Goal: Task Accomplishment & Management: Manage account settings

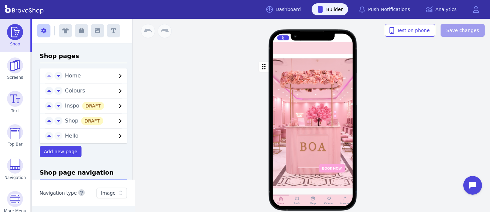
click at [300, 78] on div "button" at bounding box center [313, 123] width 80 height 130
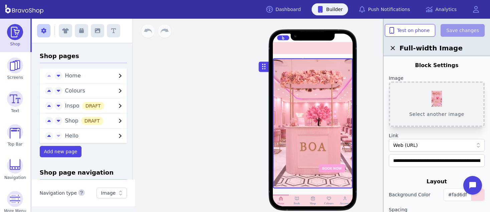
click at [443, 88] on button "Select another image" at bounding box center [436, 103] width 96 height 45
click at [450, 26] on button "Save changes" at bounding box center [462, 30] width 44 height 13
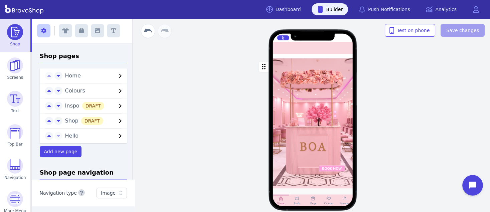
click at [471, 182] on icon "Open chat widget" at bounding box center [476, 185] width 10 height 10
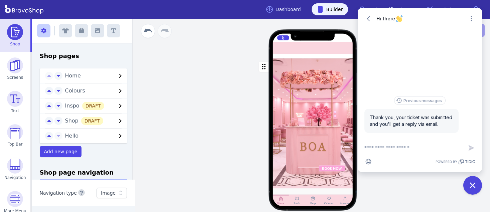
click at [411, 151] on textarea "New message" at bounding box center [413, 147] width 99 height 17
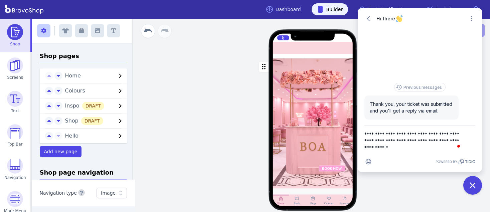
click at [470, 141] on icon "button" at bounding box center [471, 141] width 8 height 8
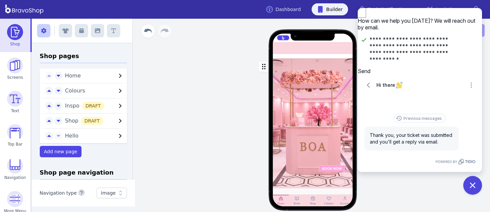
click at [365, 16] on icon "Close modal" at bounding box center [361, 12] width 8 height 8
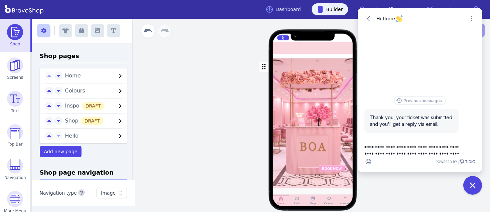
click at [366, 148] on textarea "**********" at bounding box center [413, 147] width 99 height 17
click at [365, 148] on textarea "**********" at bounding box center [413, 147] width 99 height 17
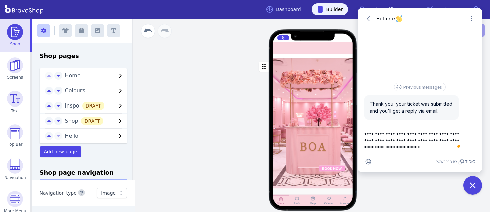
type textarea "**********"
click at [472, 141] on icon "button" at bounding box center [471, 140] width 7 height 7
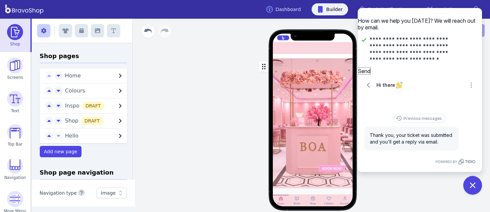
click at [370, 74] on button "Send" at bounding box center [363, 71] width 13 height 7
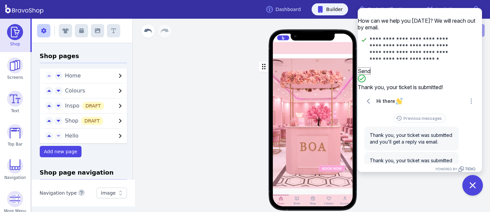
click at [474, 186] on icon "Close chat widget" at bounding box center [472, 185] width 10 height 10
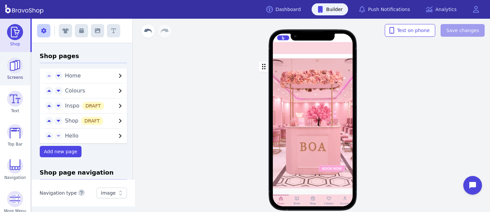
scroll to position [40, 0]
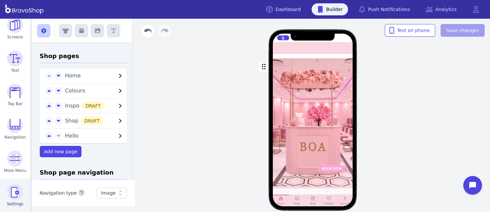
click at [15, 196] on img at bounding box center [15, 192] width 16 height 16
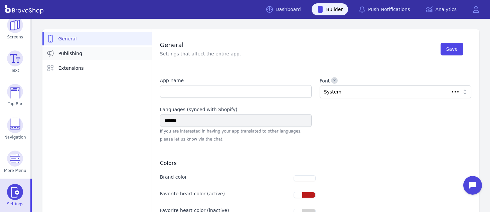
click at [73, 52] on span "Publishing" at bounding box center [70, 53] width 24 height 7
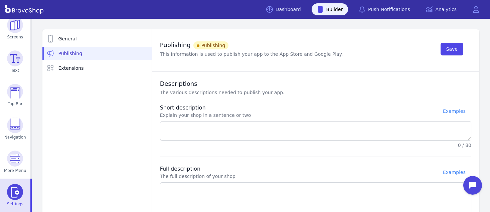
type textarea "**********"
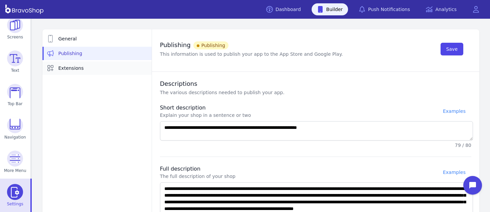
click at [69, 67] on span "Extensions" at bounding box center [70, 68] width 25 height 7
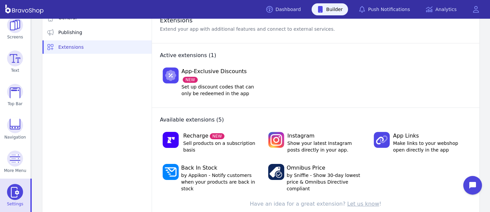
scroll to position [21, 0]
click at [417, 140] on span "Make links to your webshop open directly in the app" at bounding box center [430, 146] width 75 height 13
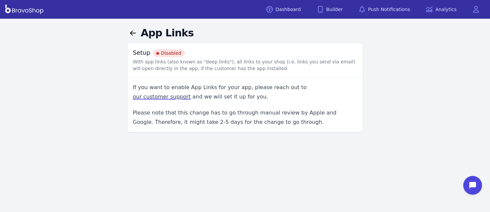
click at [220, 148] on div "Dashboard Builder Push Notifications Analytics Open main menu App has unpublish…" at bounding box center [245, 106] width 490 height 212
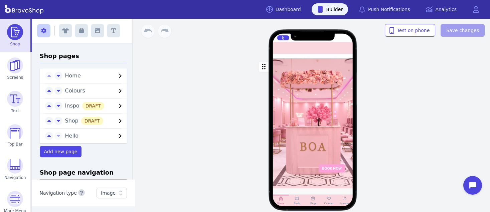
click at [300, 78] on div "button" at bounding box center [313, 123] width 80 height 130
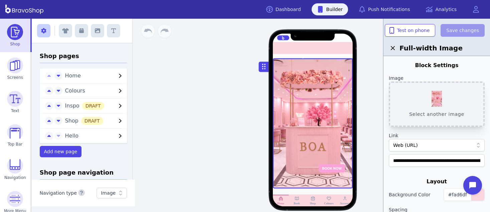
click at [443, 88] on button "Select another image" at bounding box center [436, 103] width 96 height 45
click at [450, 26] on button "Save changes" at bounding box center [462, 30] width 44 height 13
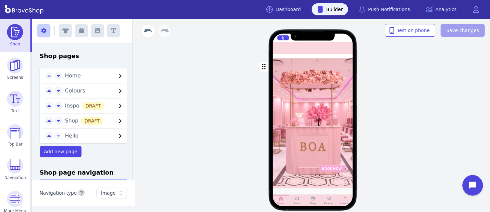
click at [471, 182] on icon "Open chat widget" at bounding box center [476, 185] width 10 height 10
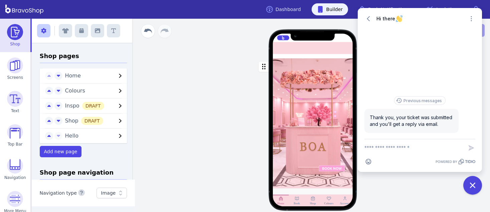
click at [411, 151] on textarea "New message" at bounding box center [413, 147] width 99 height 17
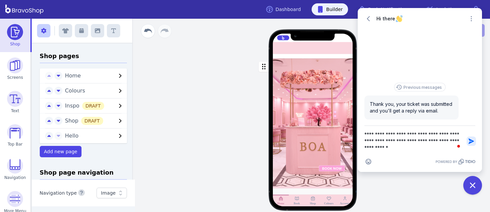
click at [470, 141] on icon "button" at bounding box center [471, 141] width 7 height 7
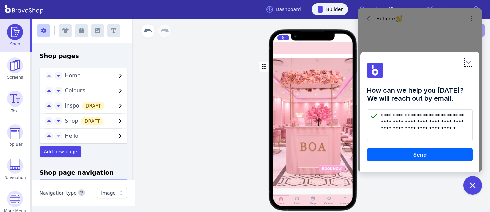
click at [469, 60] on icon "Close modal" at bounding box center [468, 62] width 7 height 7
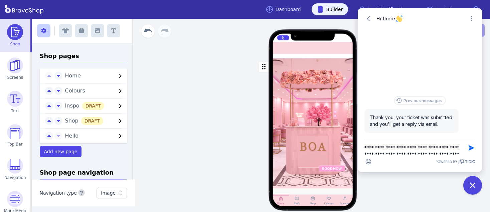
click at [366, 148] on textarea "**********" at bounding box center [413, 147] width 99 height 17
click at [365, 148] on textarea "**********" at bounding box center [413, 147] width 99 height 17
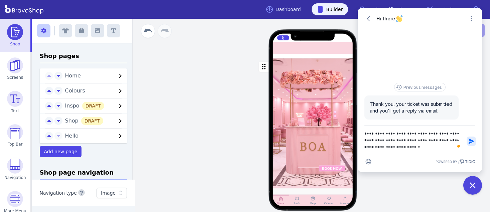
type textarea "**********"
click at [472, 141] on icon "button" at bounding box center [470, 141] width 5 height 5
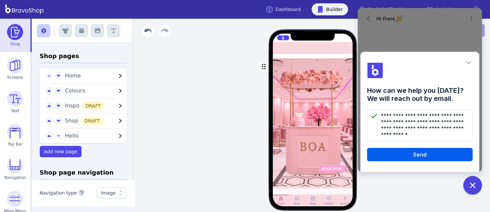
click at [431, 156] on button "Send" at bounding box center [419, 154] width 105 height 13
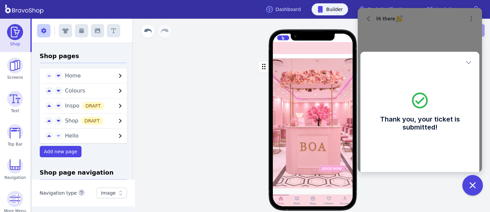
click at [474, 186] on icon "Close chat widget" at bounding box center [472, 185] width 10 height 10
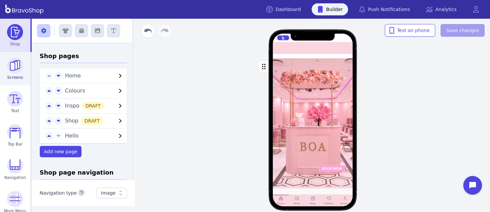
scroll to position [40, 0]
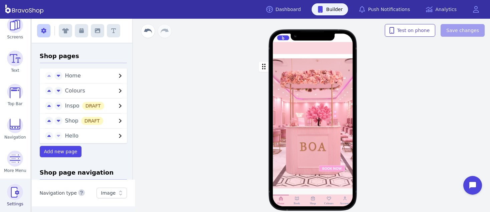
click at [15, 196] on img at bounding box center [15, 192] width 16 height 16
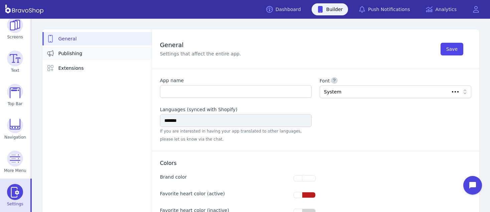
click at [73, 52] on span "Publishing" at bounding box center [70, 53] width 24 height 7
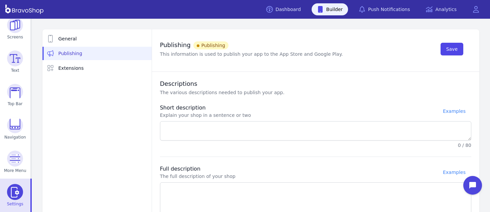
type textarea "**********"
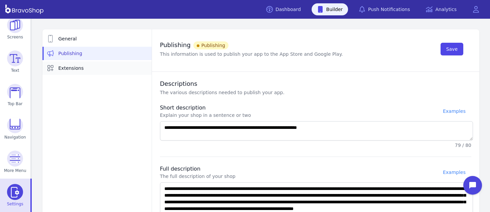
click at [69, 67] on span "Extensions" at bounding box center [70, 68] width 25 height 7
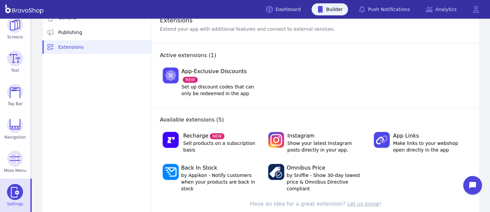
scroll to position [21, 0]
click at [417, 140] on span "Make links to your webshop open directly in the app" at bounding box center [430, 146] width 75 height 13
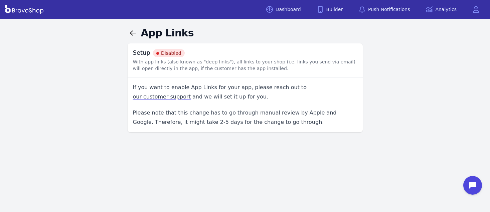
click at [220, 148] on div "Dashboard Builder Push Notifications Analytics Open main menu App has unpublish…" at bounding box center [245, 106] width 490 height 212
